Goal: Task Accomplishment & Management: Use online tool/utility

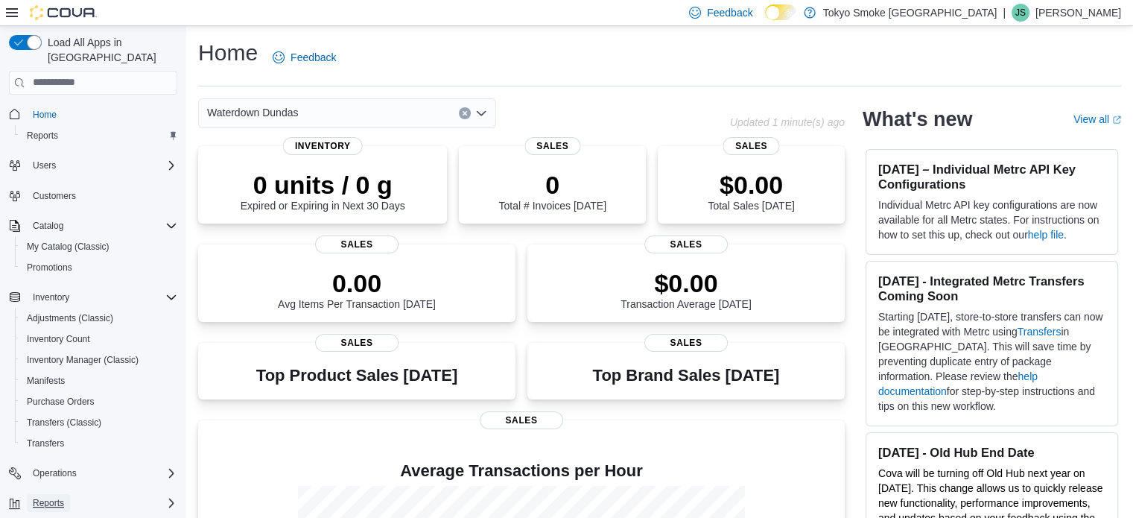
click at [50, 497] on span "Reports" at bounding box center [48, 503] width 31 height 12
click at [37, 130] on span "Reports" at bounding box center [42, 136] width 31 height 12
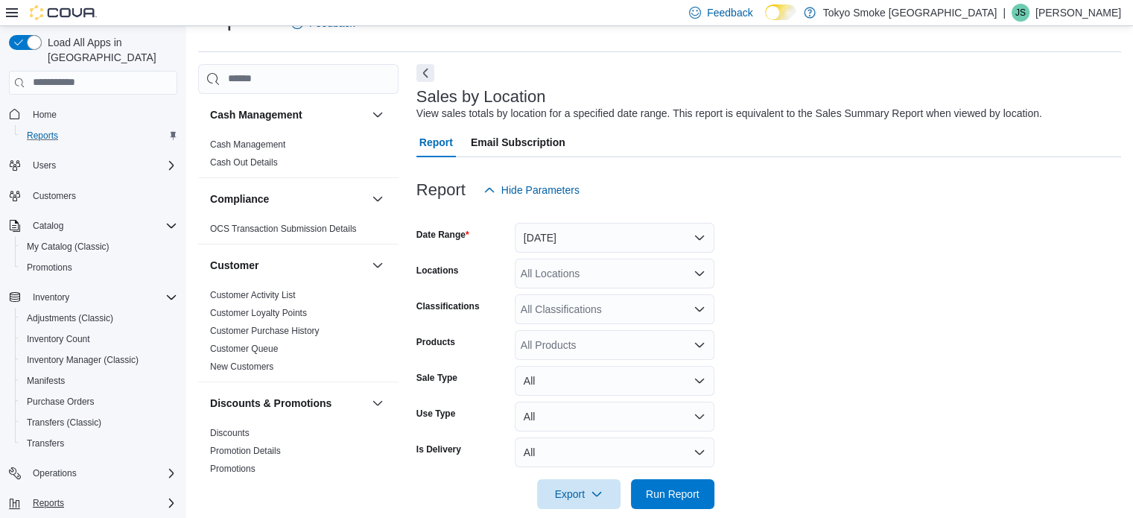
scroll to position [339, 0]
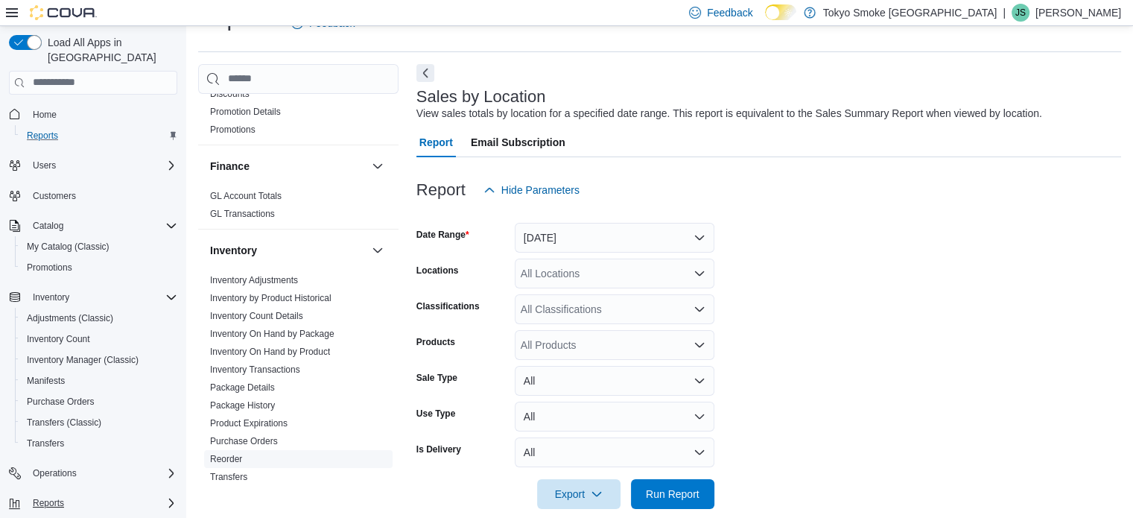
click at [218, 454] on link "Reorder" at bounding box center [226, 459] width 32 height 10
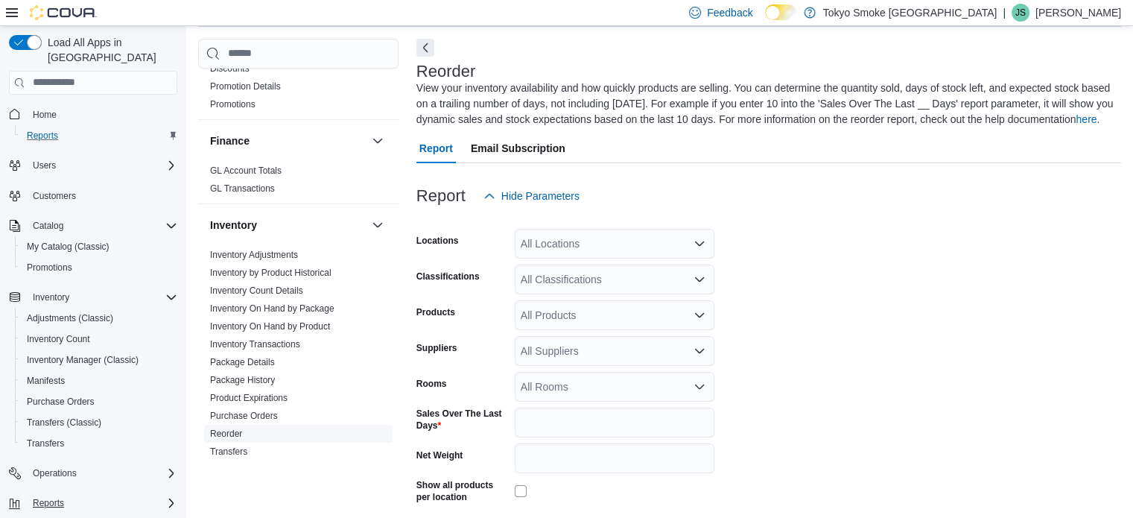
scroll to position [66, 0]
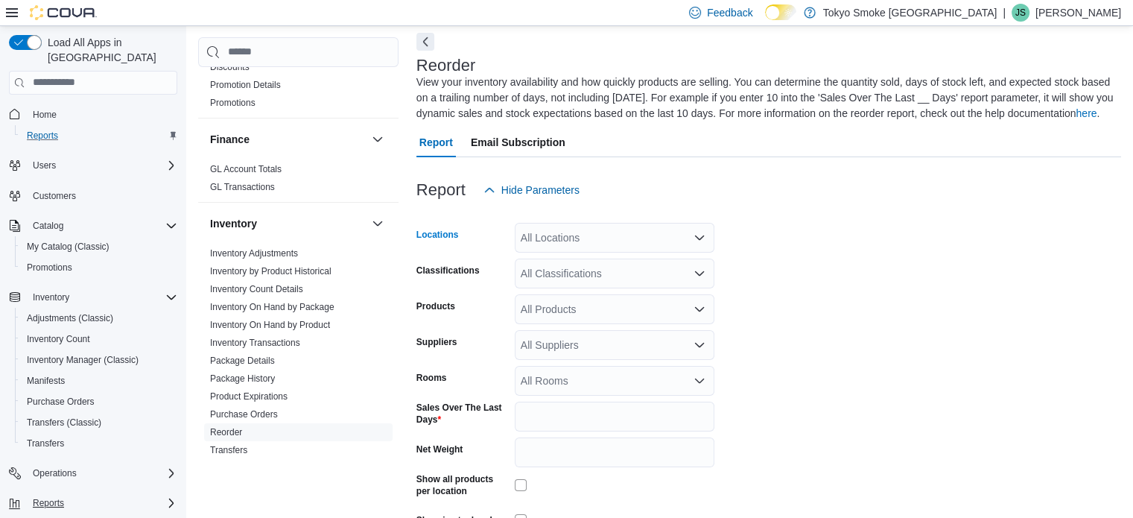
click at [630, 238] on div "All Locations" at bounding box center [615, 238] width 200 height 30
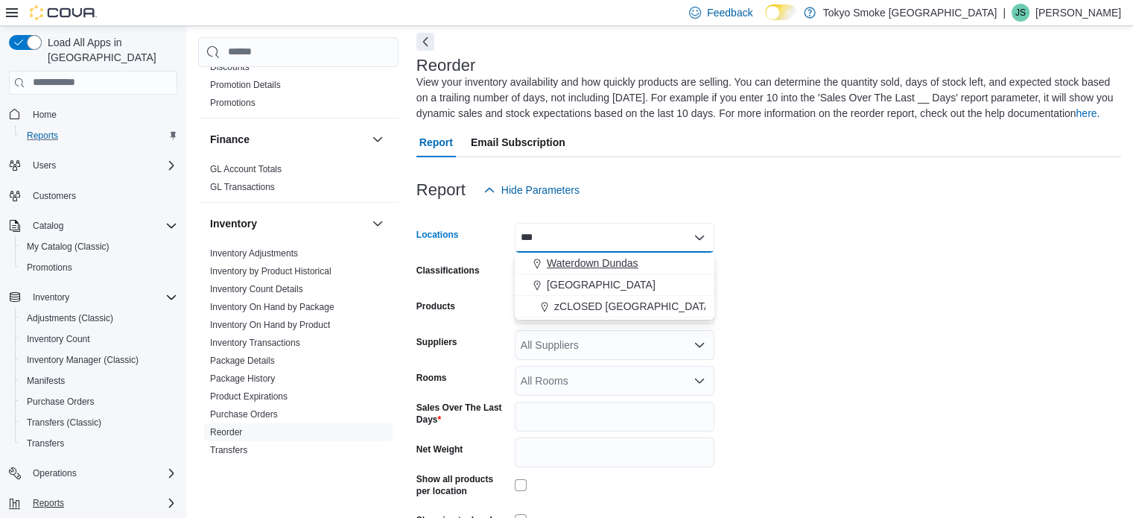
type input "***"
click at [609, 259] on span "Waterdown Dundas" at bounding box center [592, 263] width 91 height 15
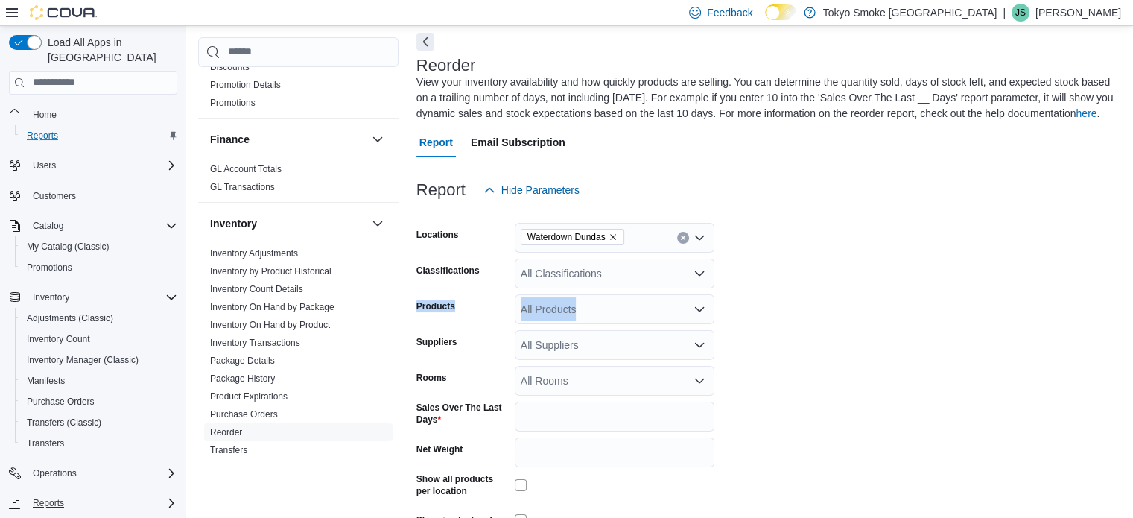
drag, startPoint x: 755, startPoint y: 294, endPoint x: 609, endPoint y: 261, distance: 150.6
click at [609, 261] on form "Locations Waterdown Dundas Classifications All Classifications Products All Pro…" at bounding box center [768, 389] width 705 height 368
click at [609, 261] on div "All Classifications" at bounding box center [615, 274] width 200 height 30
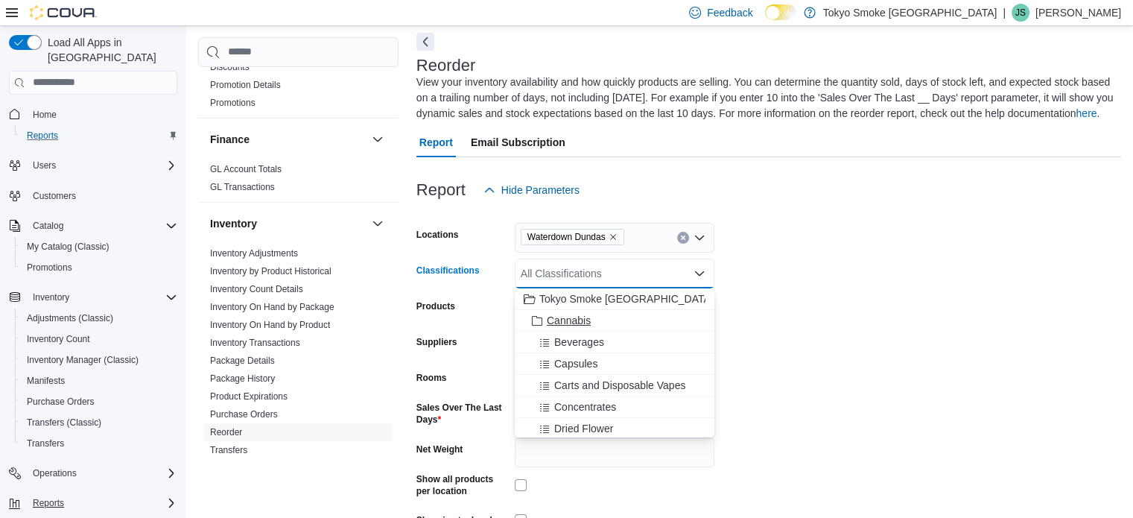
click at [577, 321] on span "Cannabis" at bounding box center [569, 320] width 44 height 15
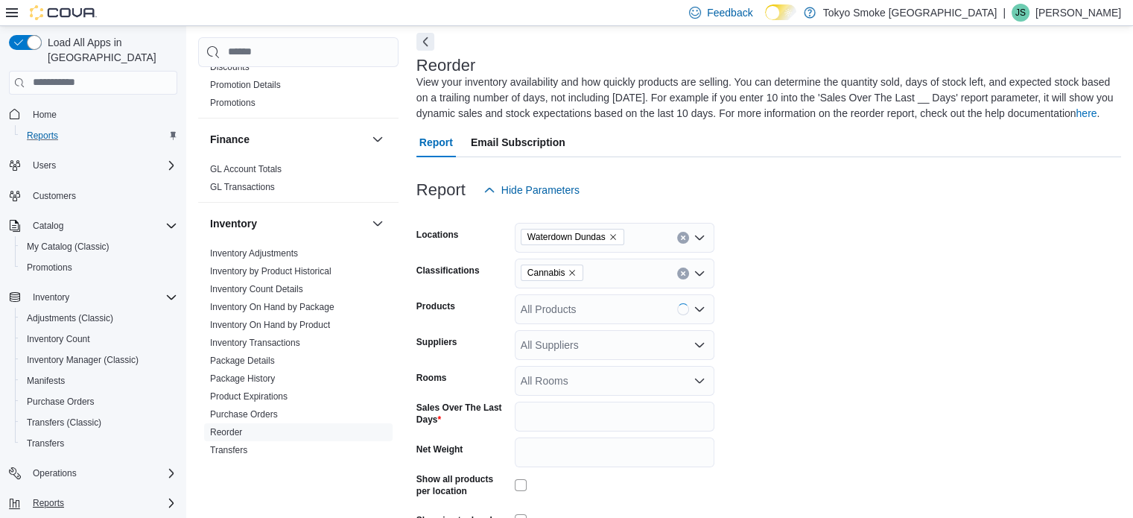
click at [744, 351] on form "Locations Waterdown Dundas Classifications Cannabis Products All Products Suppl…" at bounding box center [768, 389] width 705 height 368
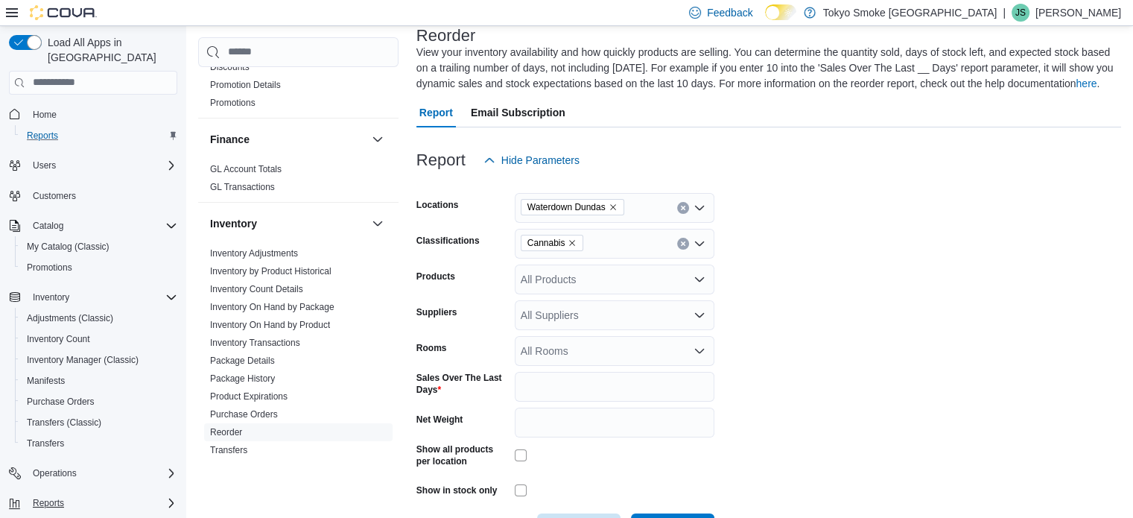
scroll to position [150, 0]
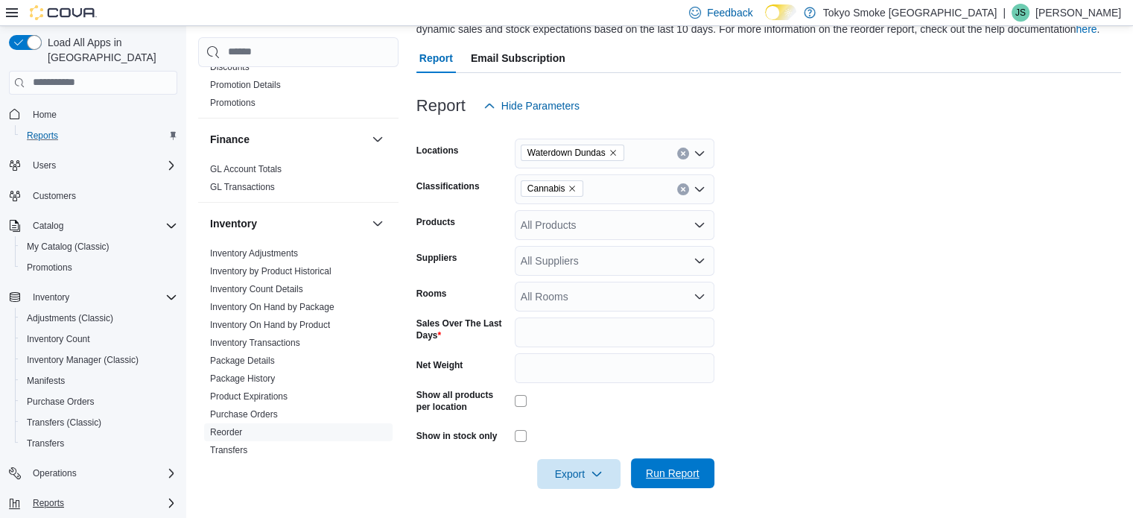
click at [668, 476] on span "Run Report" at bounding box center [673, 473] width 54 height 15
click at [606, 470] on span "Export" at bounding box center [579, 473] width 66 height 30
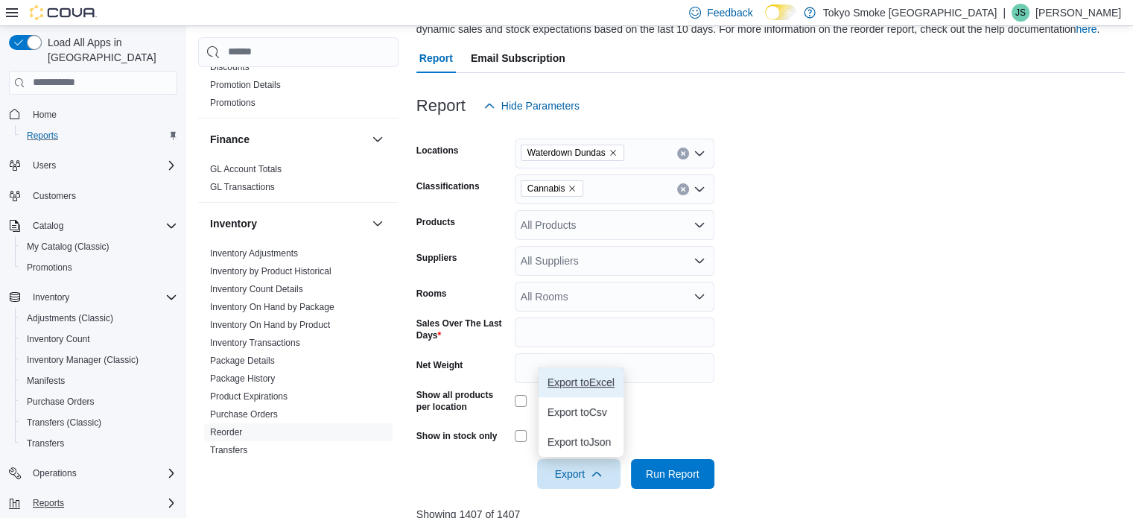
click at [575, 384] on span "Export to Excel" at bounding box center [581, 382] width 67 height 12
